Goal: Task Accomplishment & Management: Use online tool/utility

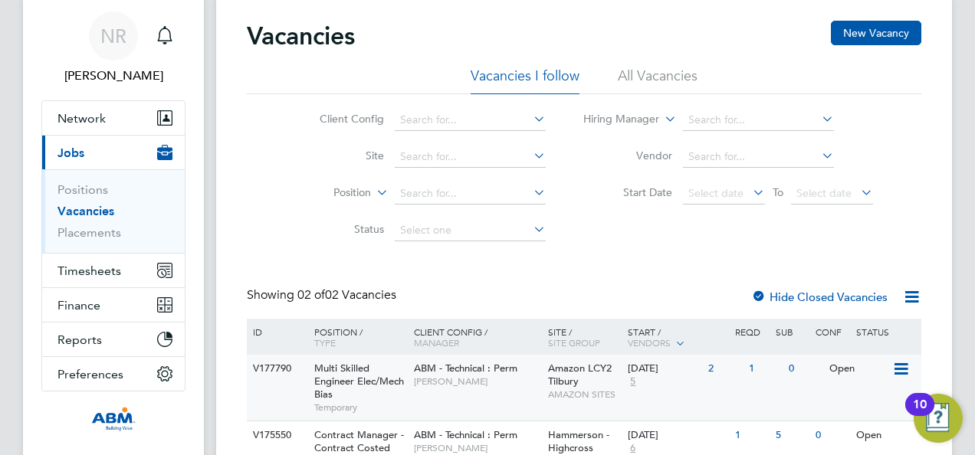
scroll to position [122, 0]
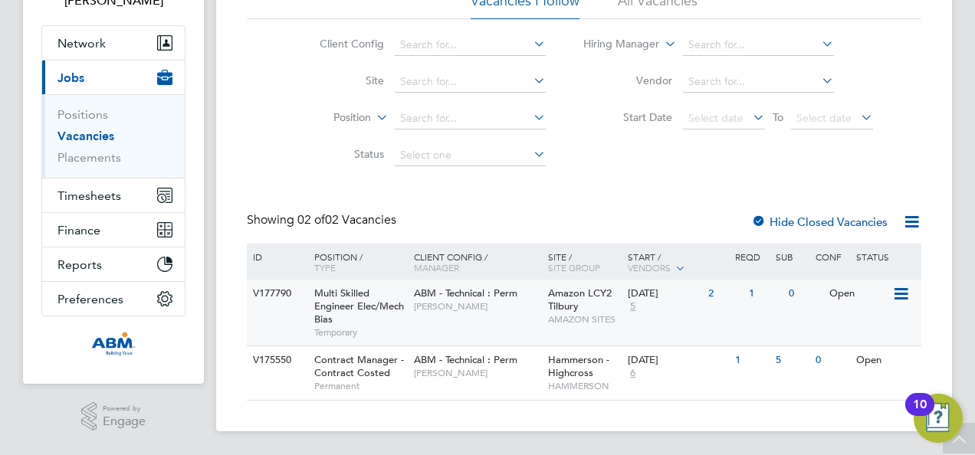
click at [344, 299] on span "Multi Skilled Engineer Elec/Mech Bias" at bounding box center [359, 306] width 90 height 39
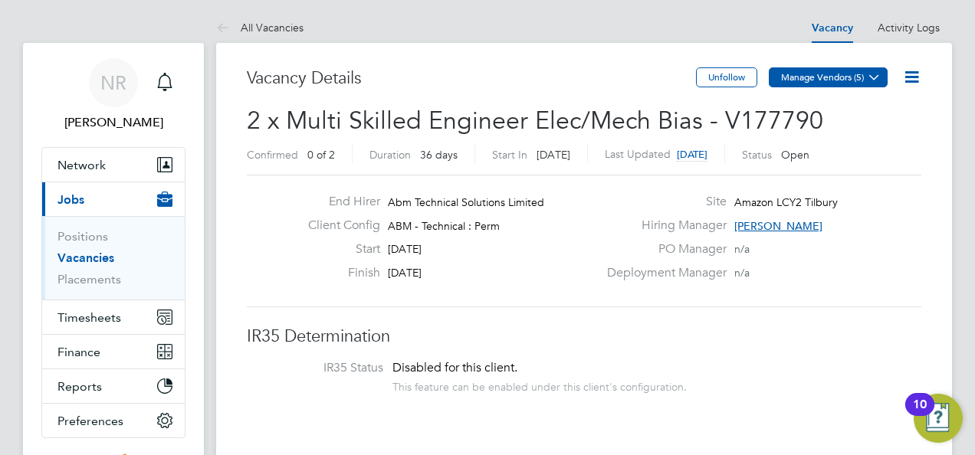
click at [869, 80] on icon at bounding box center [874, 76] width 11 height 11
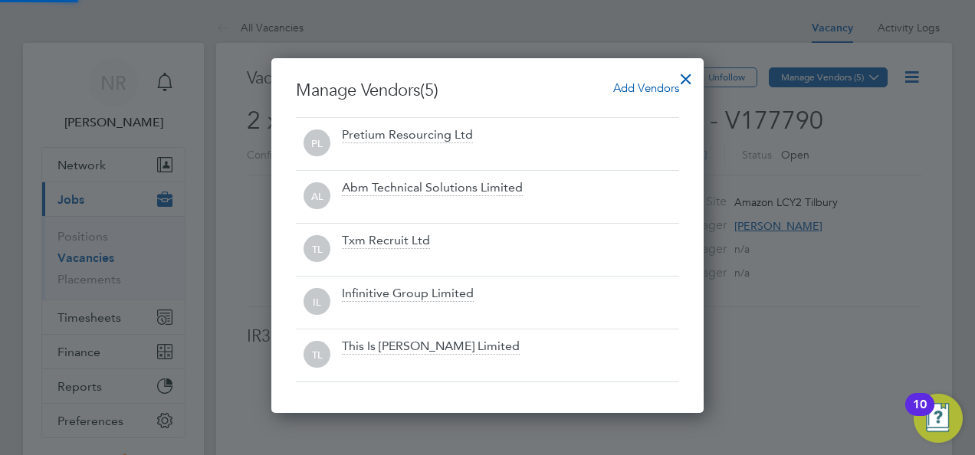
scroll to position [354, 432]
click at [642, 86] on span "Add Vendors" at bounding box center [646, 87] width 66 height 15
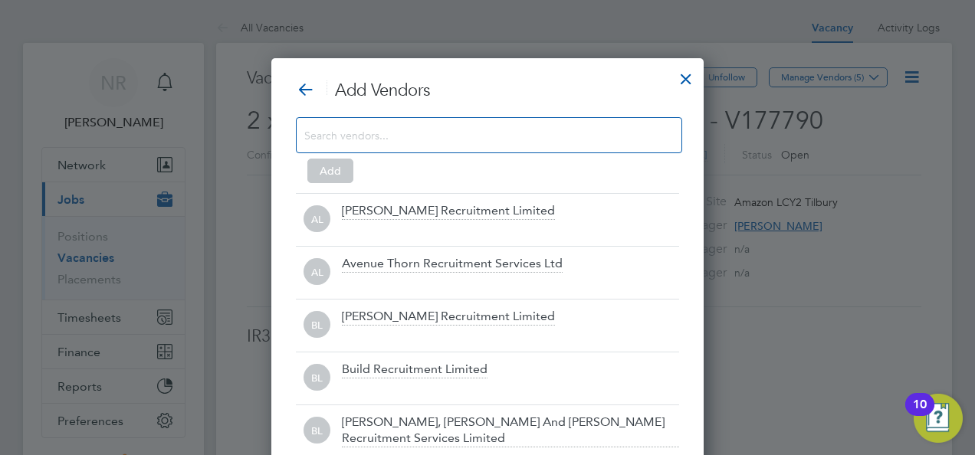
scroll to position [429, 432]
click at [312, 141] on input at bounding box center [476, 135] width 345 height 20
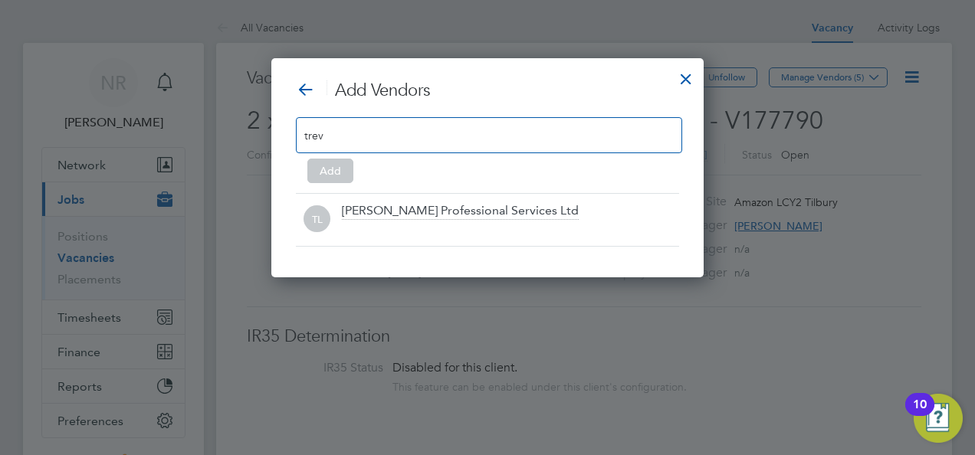
scroll to position [218, 432]
type input "trev"
click at [652, 8] on div at bounding box center [487, 227] width 975 height 455
drag, startPoint x: 691, startPoint y: 77, endPoint x: 664, endPoint y: 80, distance: 27.9
click at [691, 77] on div at bounding box center [686, 75] width 28 height 28
